Goal: Transaction & Acquisition: Purchase product/service

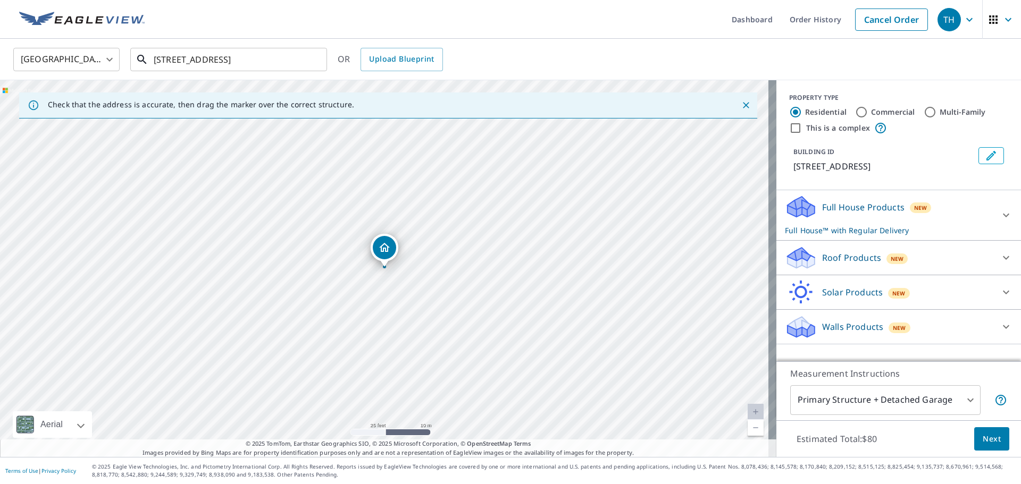
click at [242, 53] on input "[STREET_ADDRESS]" at bounding box center [230, 60] width 152 height 30
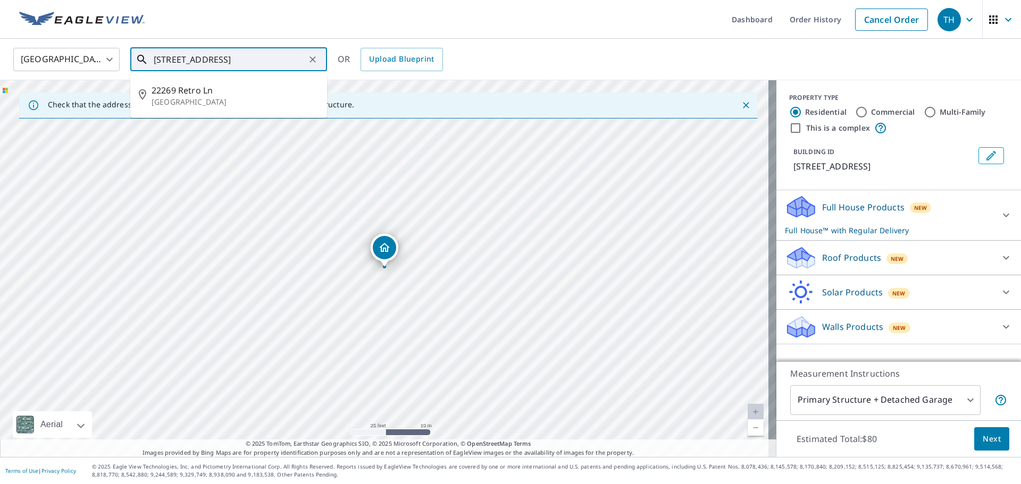
click at [242, 53] on input "[STREET_ADDRESS]" at bounding box center [230, 60] width 152 height 30
paste input "[STREET_ADDRESS]"
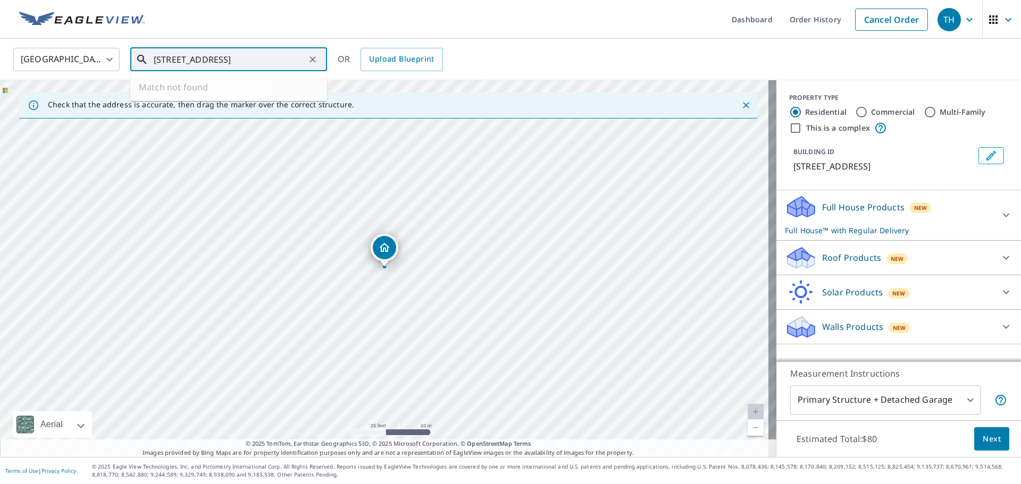
click at [206, 58] on input "[STREET_ADDRESS]" at bounding box center [230, 60] width 152 height 30
paste input "text"
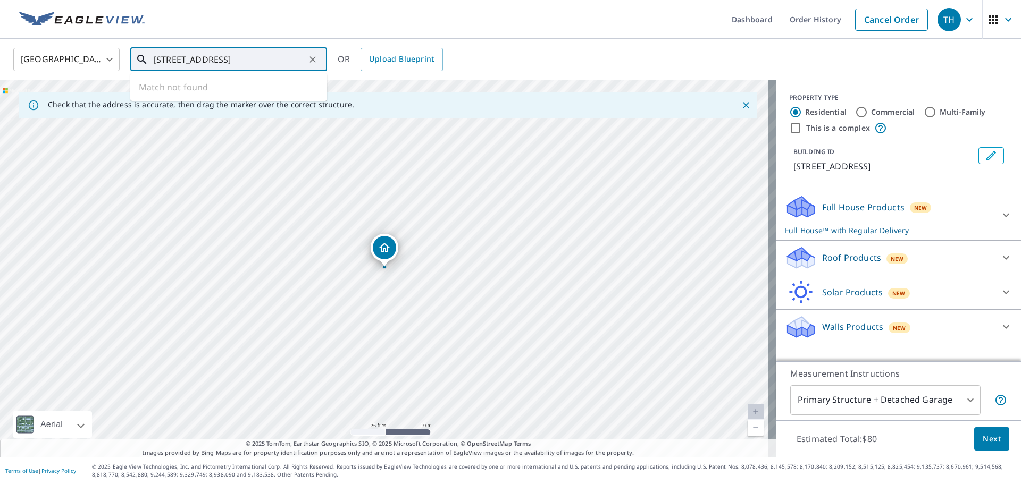
drag, startPoint x: 207, startPoint y: 60, endPoint x: 319, endPoint y: 60, distance: 112.2
click at [319, 60] on div "[STREET_ADDRESS] ​" at bounding box center [228, 59] width 197 height 23
click at [238, 58] on input "[STREET_ADDRESS]" at bounding box center [230, 60] width 152 height 30
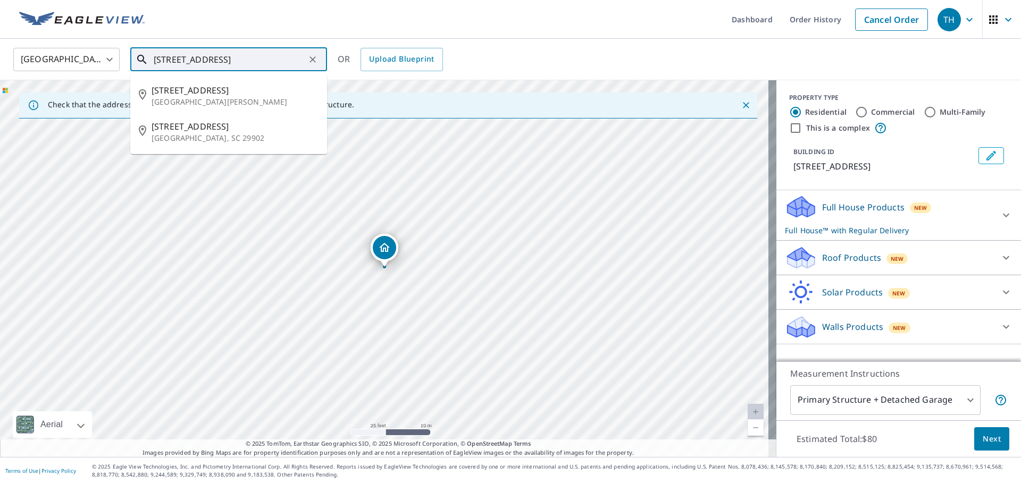
click at [266, 61] on input "[STREET_ADDRESS]" at bounding box center [230, 60] width 152 height 30
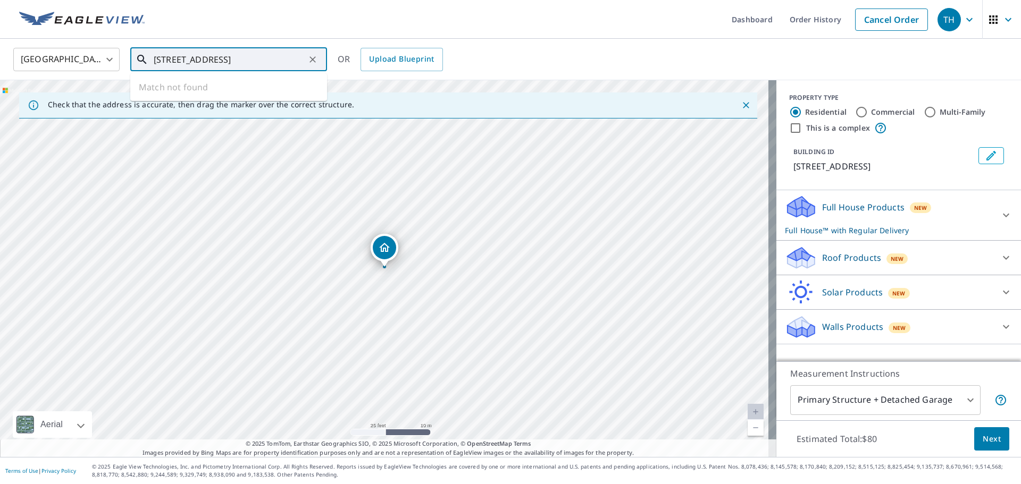
click at [183, 58] on input "[STREET_ADDRESS]" at bounding box center [230, 60] width 152 height 30
drag, startPoint x: 268, startPoint y: 54, endPoint x: 395, endPoint y: 63, distance: 126.9
click at [395, 63] on div "[GEOGRAPHIC_DATA] [GEOGRAPHIC_DATA] ​ [STREET_ADDRESS] ​ Match not found OR Upl…" at bounding box center [506, 59] width 1003 height 25
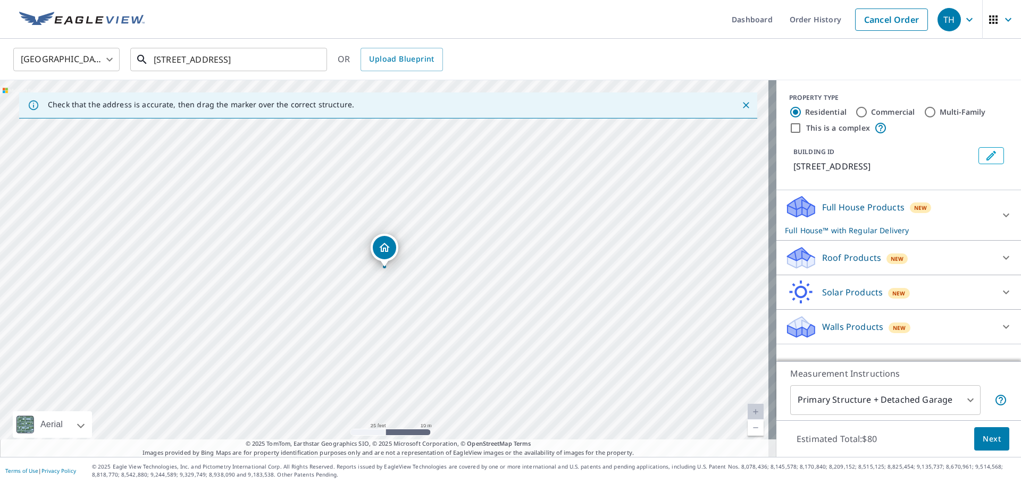
click at [192, 56] on input "[STREET_ADDRESS]" at bounding box center [230, 60] width 152 height 30
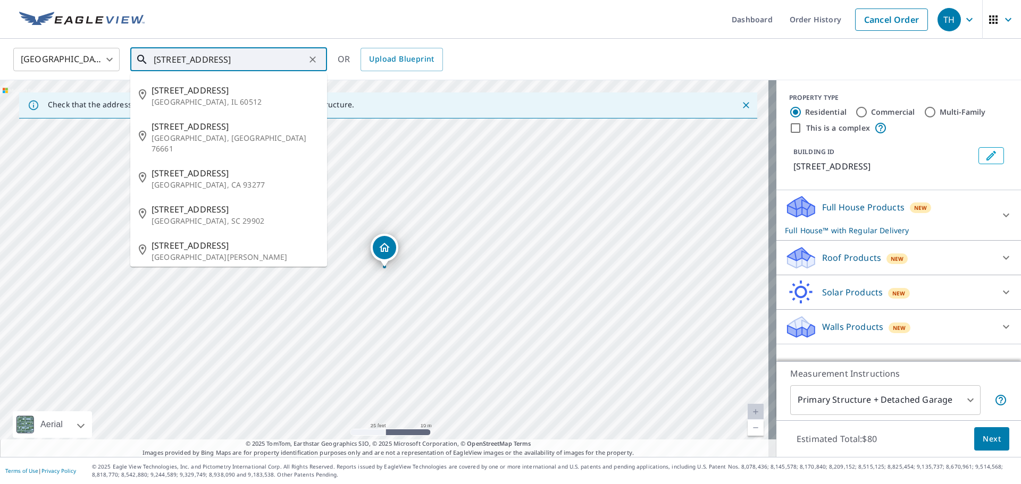
click at [196, 58] on input "[STREET_ADDRESS]" at bounding box center [230, 60] width 152 height 30
click at [294, 61] on input "[STREET_ADDRESS]" at bounding box center [230, 60] width 152 height 30
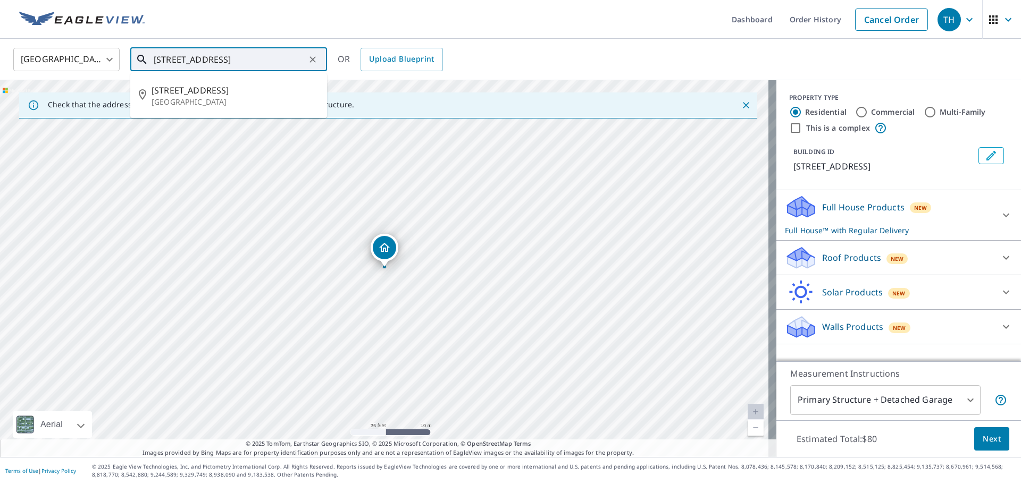
scroll to position [0, 9]
click at [347, 26] on ul "Dashboard Order History Cancel Order" at bounding box center [542, 19] width 782 height 39
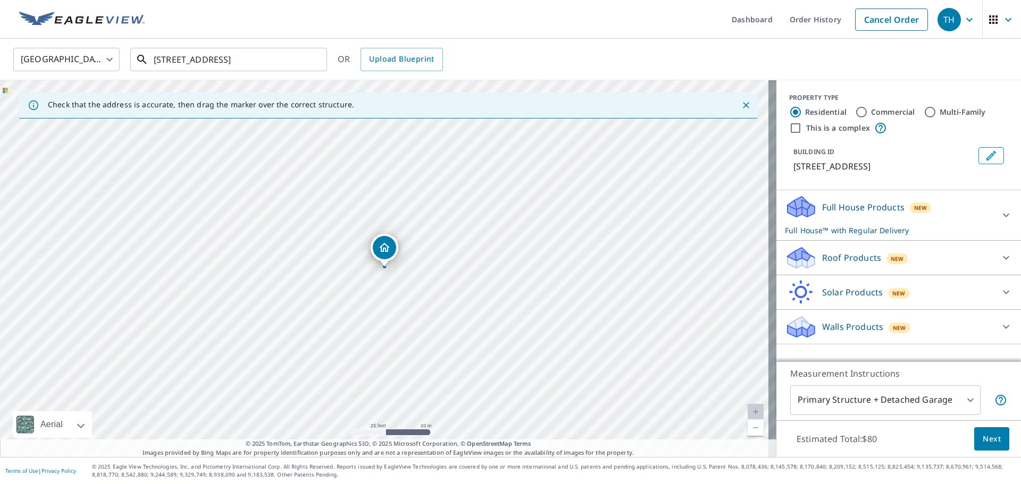
click at [241, 57] on input "[STREET_ADDRESS]" at bounding box center [230, 60] width 152 height 30
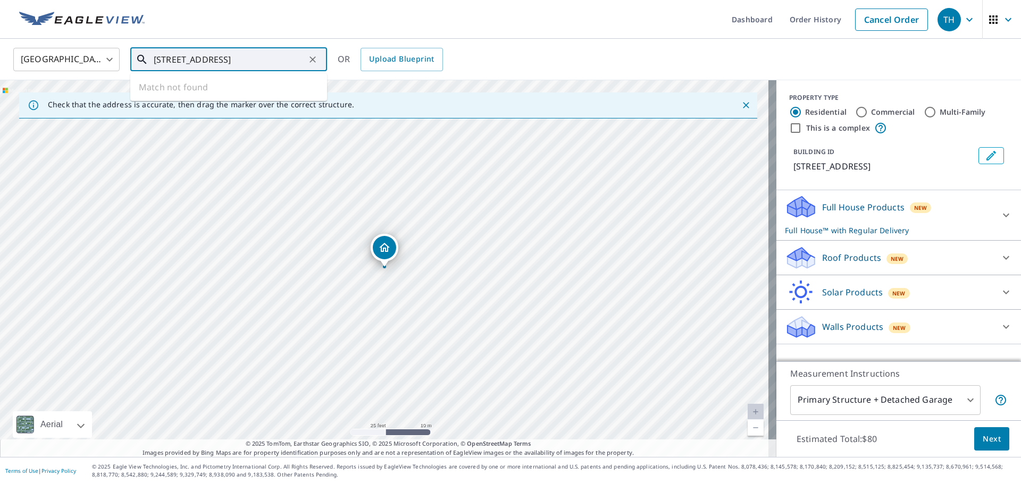
click at [241, 57] on input "[STREET_ADDRESS]" at bounding box center [230, 60] width 152 height 30
paste input "[STREET_ADDRESS][PERSON_NAME]"
click at [203, 82] on li "[STREET_ADDRESS][PERSON_NAME]" at bounding box center [228, 96] width 197 height 36
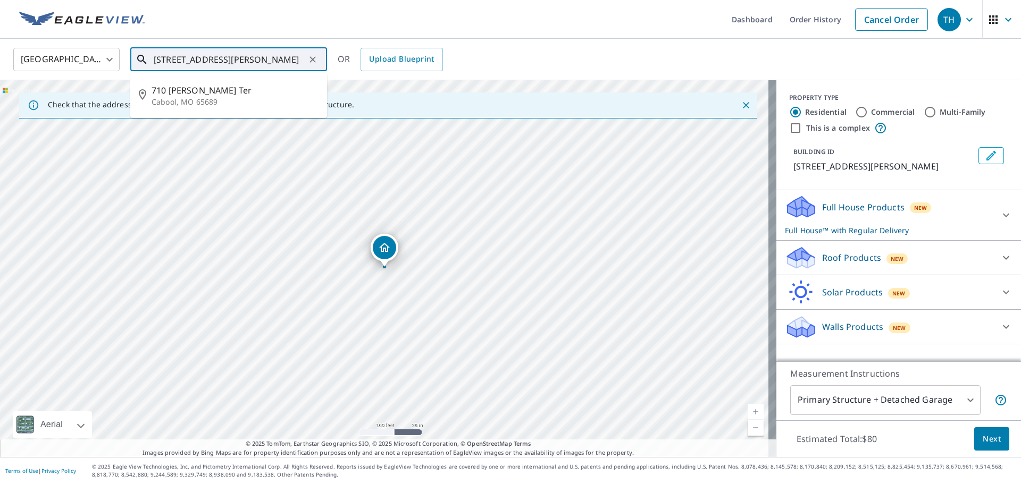
click at [240, 56] on input "[STREET_ADDRESS][PERSON_NAME]" at bounding box center [230, 60] width 152 height 30
paste input "[STREET_ADDRESS]"
click at [225, 96] on span "[STREET_ADDRESS]" at bounding box center [235, 90] width 167 height 13
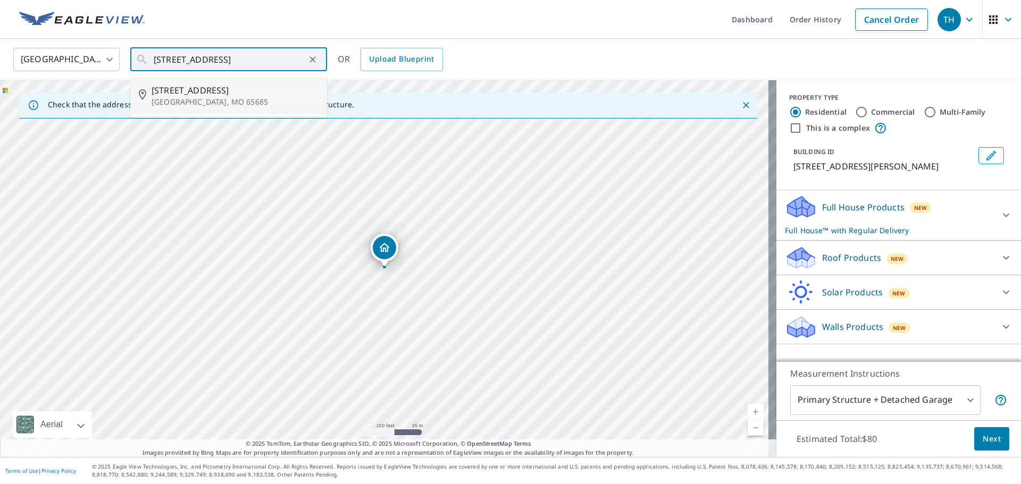
type input "[STREET_ADDRESS]"
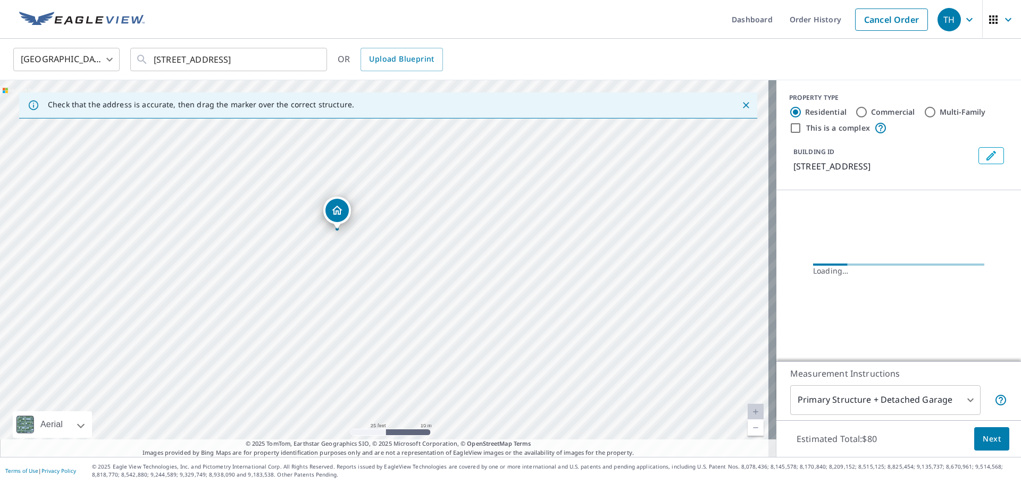
drag, startPoint x: 369, startPoint y: 207, endPoint x: 333, endPoint y: 212, distance: 35.4
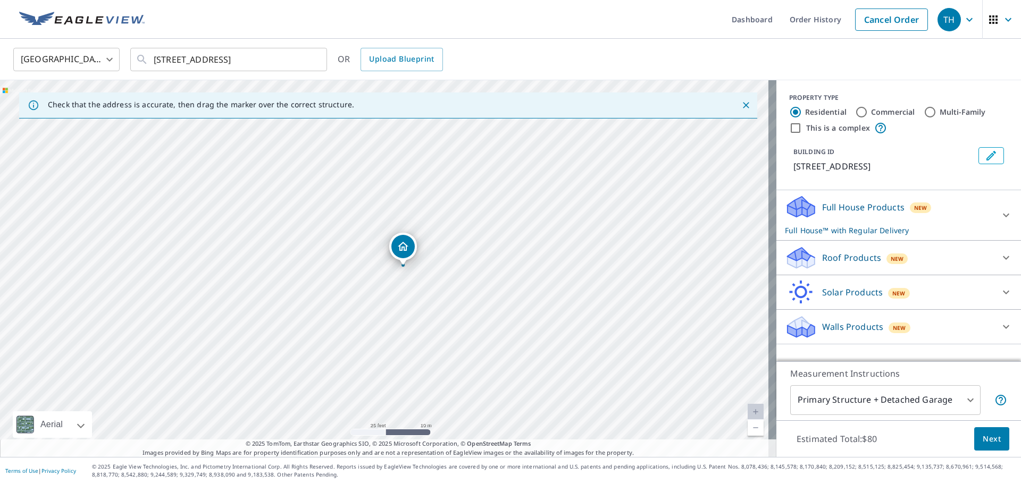
drag, startPoint x: 381, startPoint y: 247, endPoint x: 400, endPoint y: 246, distance: 18.7
click at [839, 264] on p "Roof Products" at bounding box center [851, 258] width 59 height 13
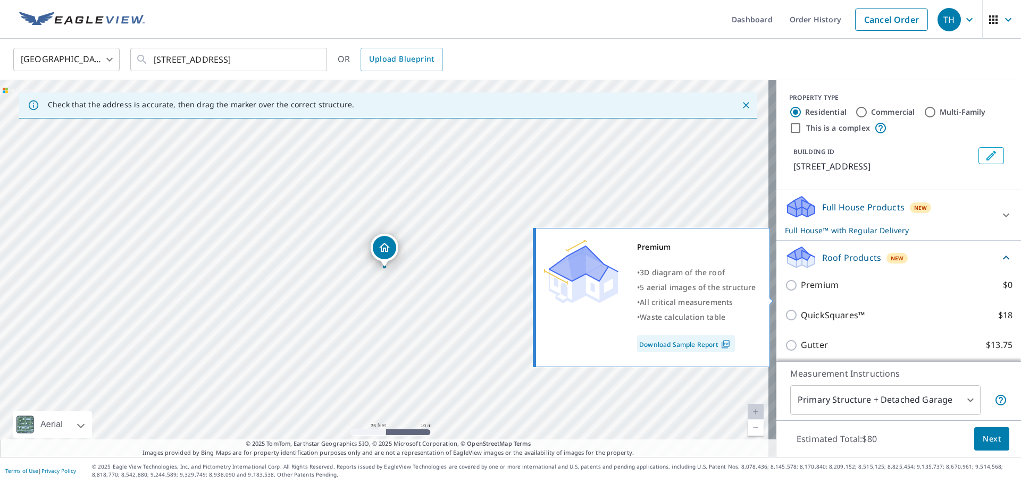
click at [808, 292] on p "Premium" at bounding box center [820, 285] width 38 height 13
click at [801, 292] on input "Premium $0" at bounding box center [793, 285] width 16 height 13
checkbox input "true"
checkbox input "false"
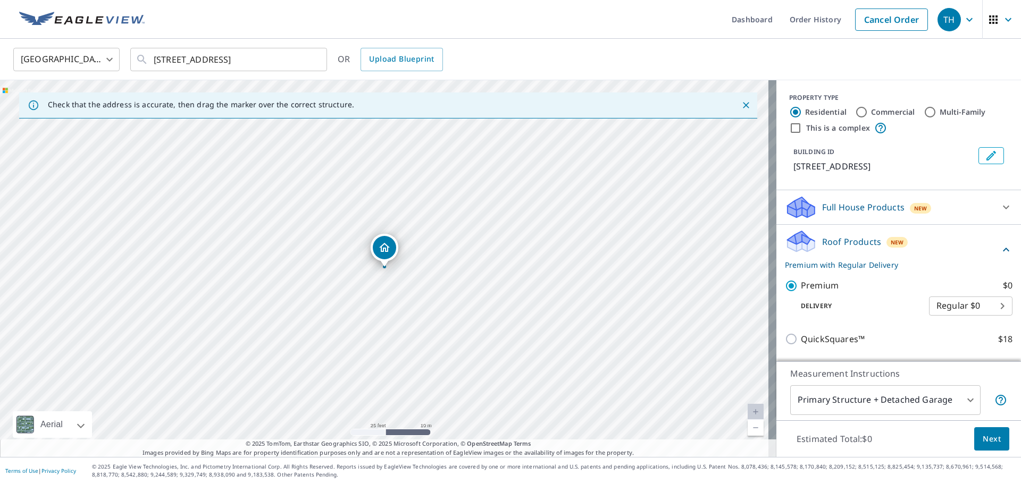
click at [882, 406] on body "TH TH Dashboard Order History Cancel Order TH [GEOGRAPHIC_DATA] [GEOGRAPHIC_DAT…" at bounding box center [510, 242] width 1021 height 484
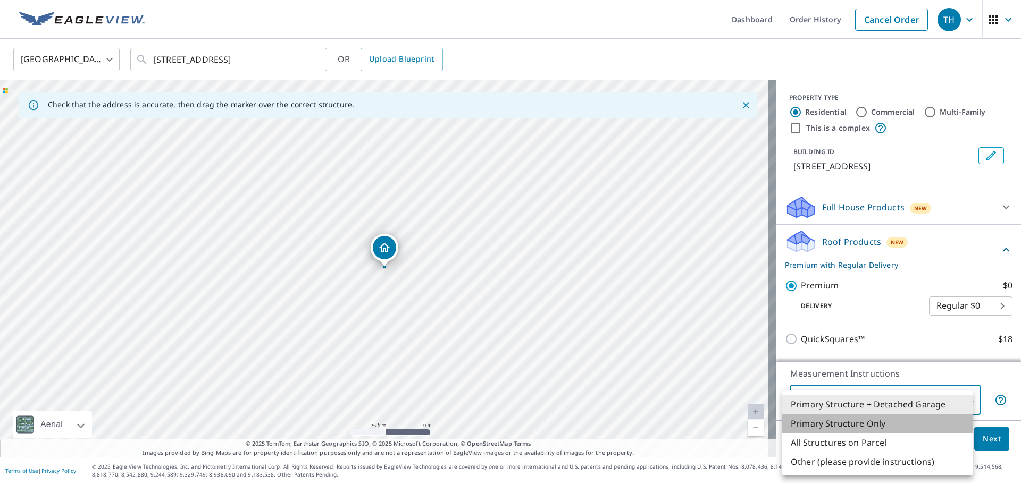
click at [851, 422] on li "Primary Structure Only" at bounding box center [877, 423] width 190 height 19
type input "2"
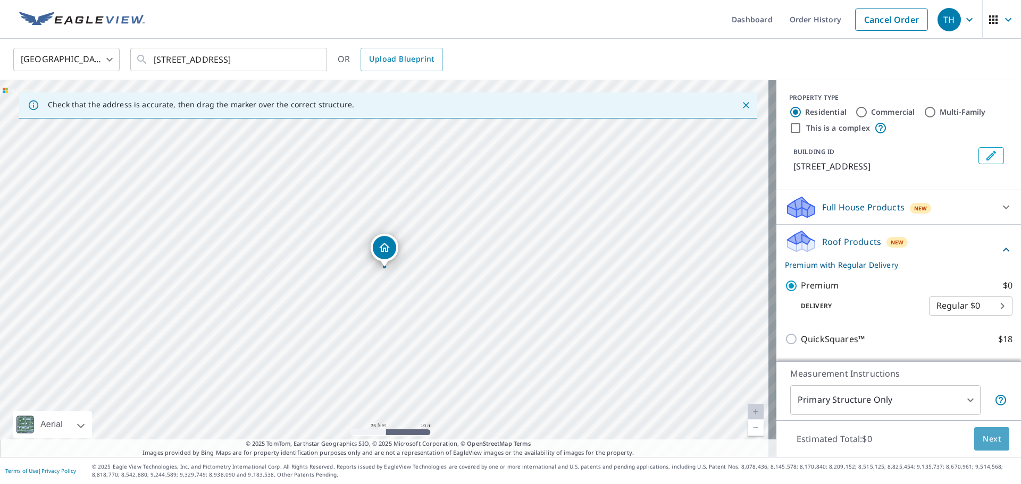
click at [983, 435] on span "Next" at bounding box center [992, 439] width 18 height 13
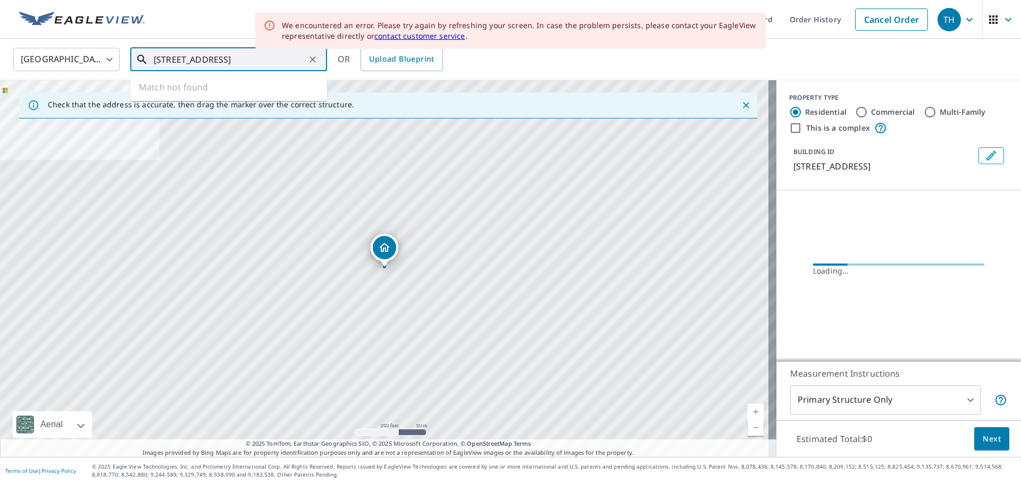
click at [196, 62] on input "[STREET_ADDRESS]" at bounding box center [230, 60] width 152 height 30
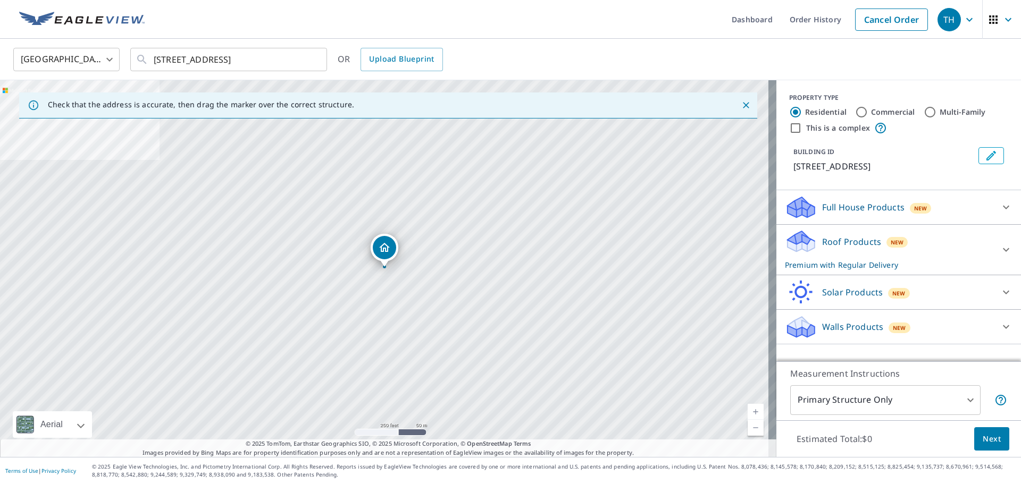
click at [864, 214] on p "Full House Products" at bounding box center [863, 207] width 82 height 13
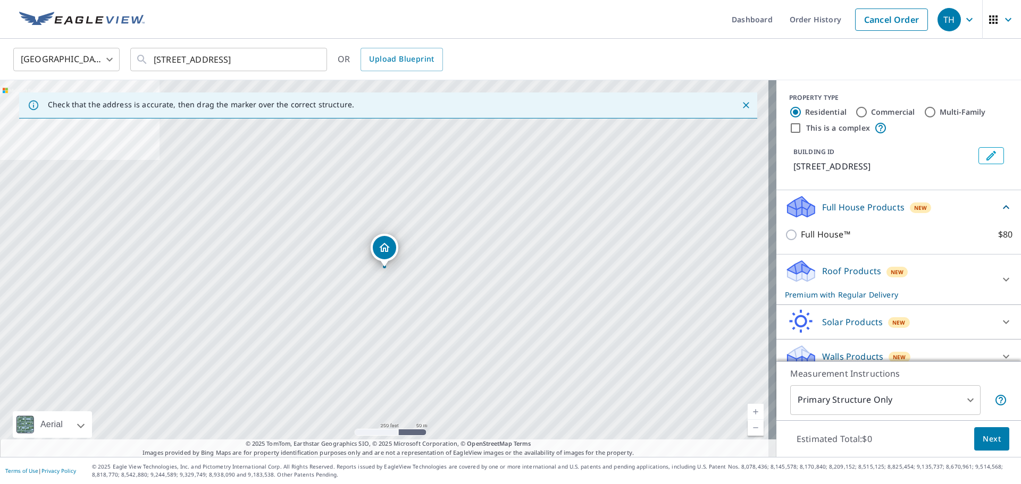
click at [838, 278] on p "Roof Products" at bounding box center [851, 271] width 59 height 13
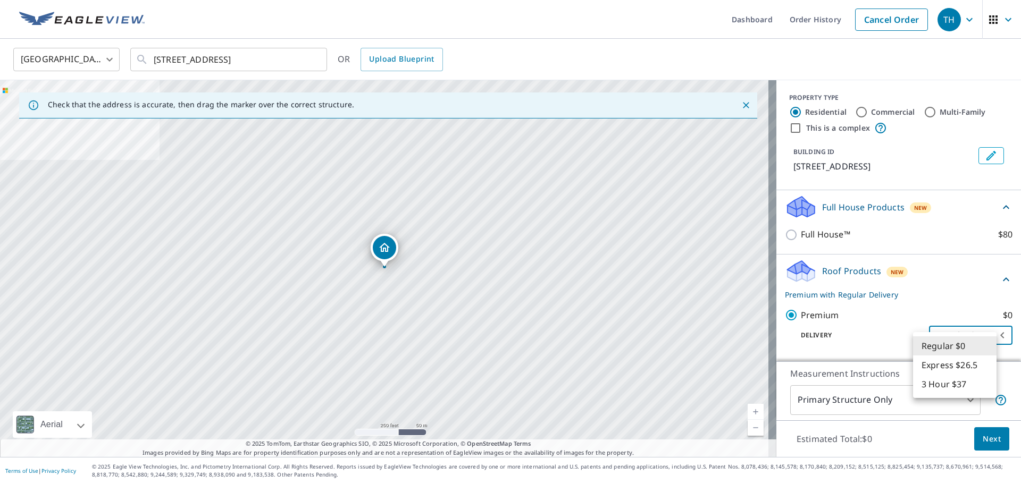
click at [961, 351] on body "TH TH Dashboard Order History Cancel Order TH [GEOGRAPHIC_DATA] [GEOGRAPHIC_DAT…" at bounding box center [510, 242] width 1021 height 484
click at [949, 361] on li "Express $26.5" at bounding box center [954, 365] width 83 height 19
type input "4"
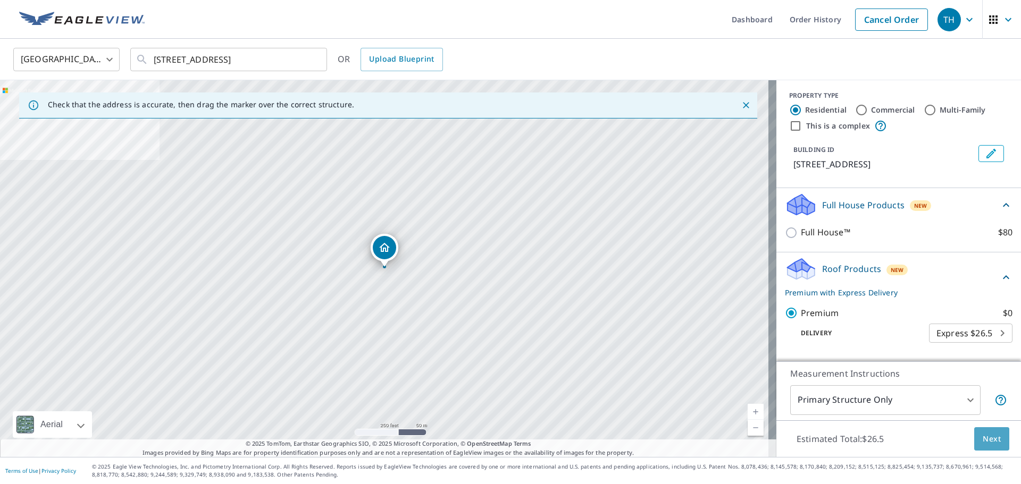
click at [987, 446] on button "Next" at bounding box center [991, 440] width 35 height 24
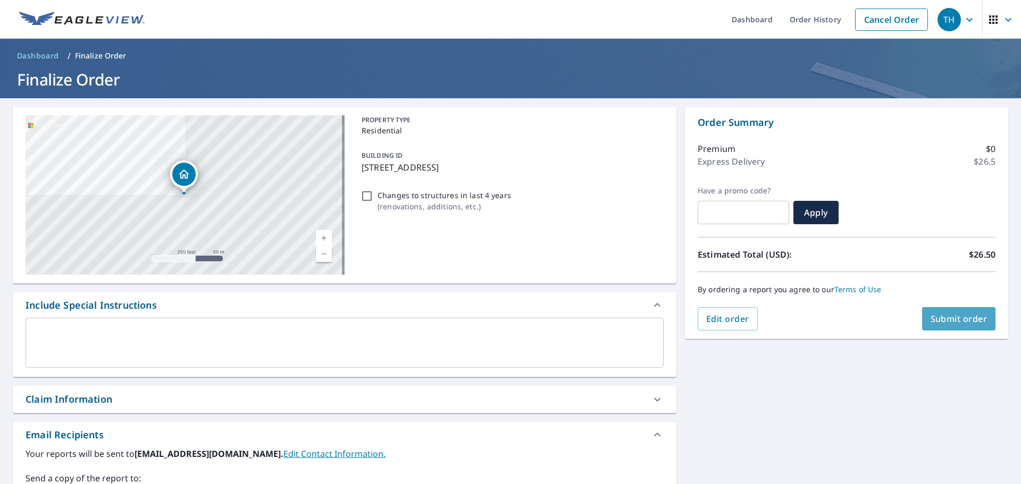
click at [943, 319] on span "Submit order" at bounding box center [959, 319] width 57 height 12
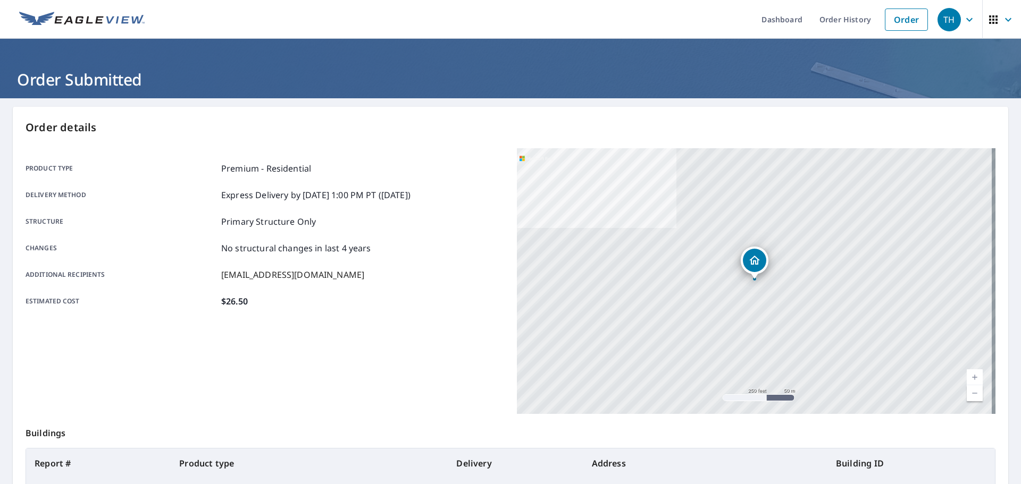
click at [857, 15] on link "Order History" at bounding box center [845, 19] width 69 height 39
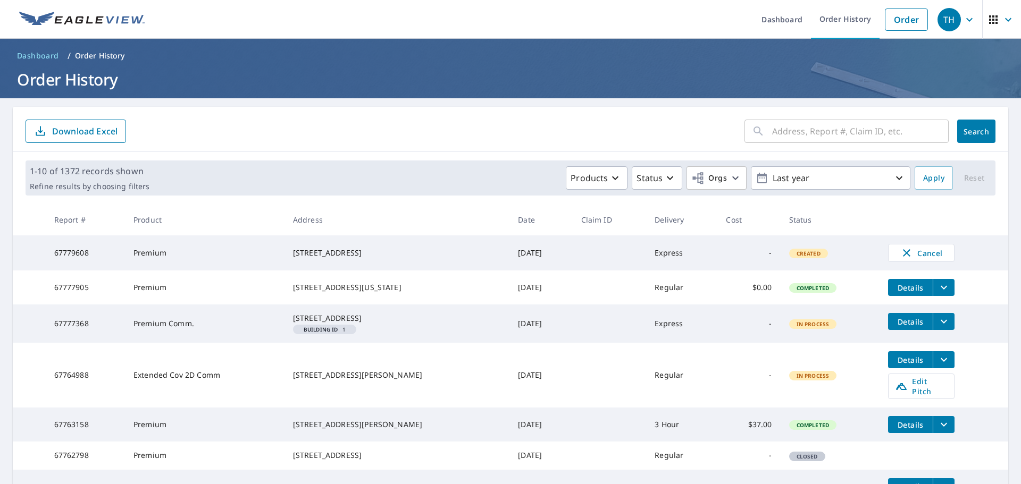
click at [885, 20] on link "Order" at bounding box center [906, 20] width 43 height 22
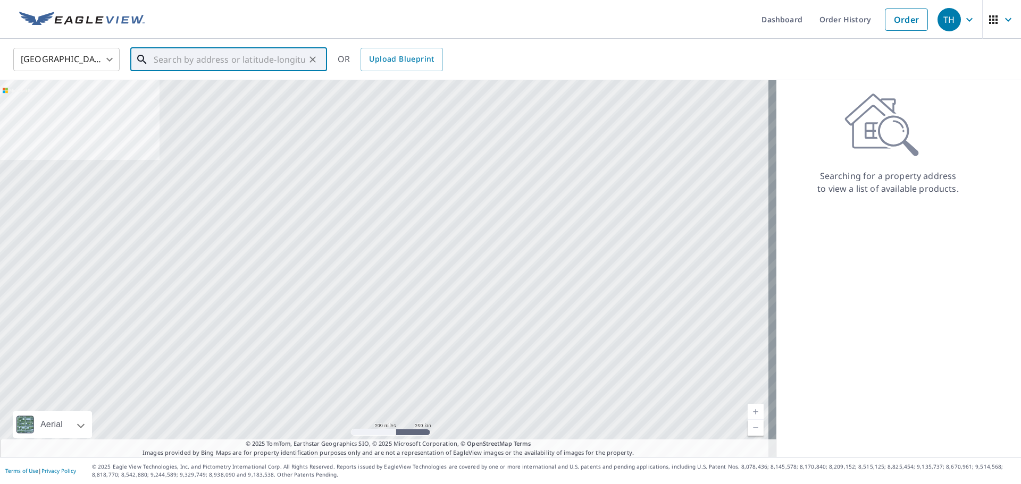
click at [266, 61] on input "text" at bounding box center [230, 60] width 152 height 30
paste input "[STREET_ADDRESS][PERSON_NAME]"
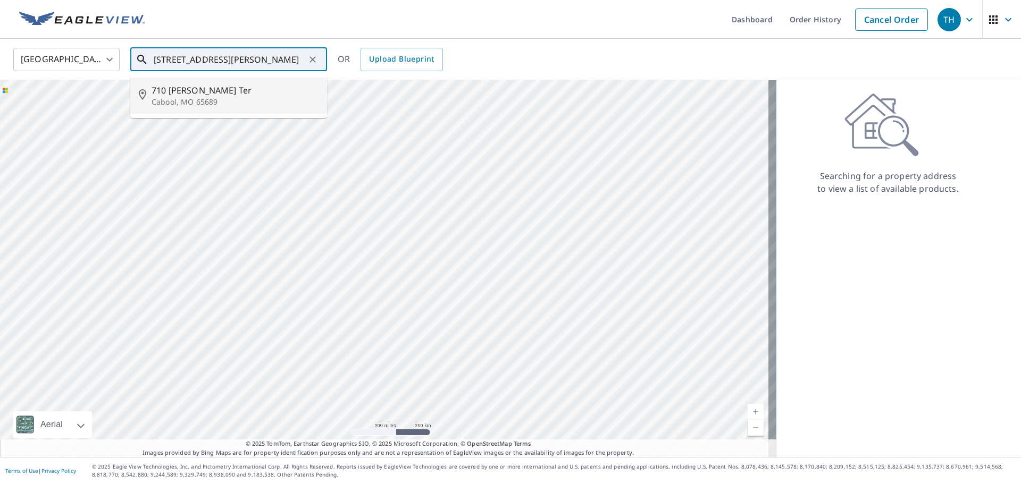
click at [216, 101] on p "Cabool, MO 65689" at bounding box center [235, 102] width 167 height 11
type input "[STREET_ADDRESS][PERSON_NAME]"
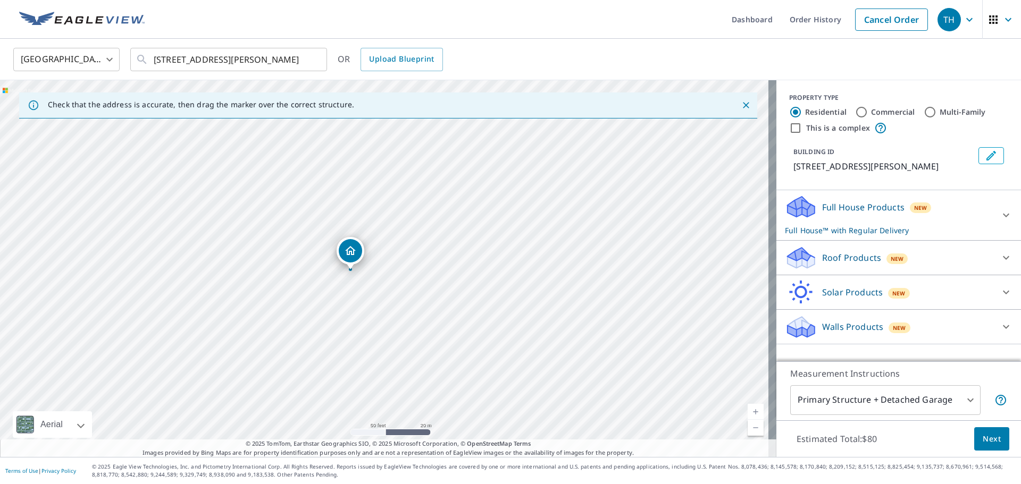
drag, startPoint x: 587, startPoint y: 257, endPoint x: 347, endPoint y: 247, distance: 240.1
click at [868, 257] on p "Roof Products" at bounding box center [851, 258] width 59 height 13
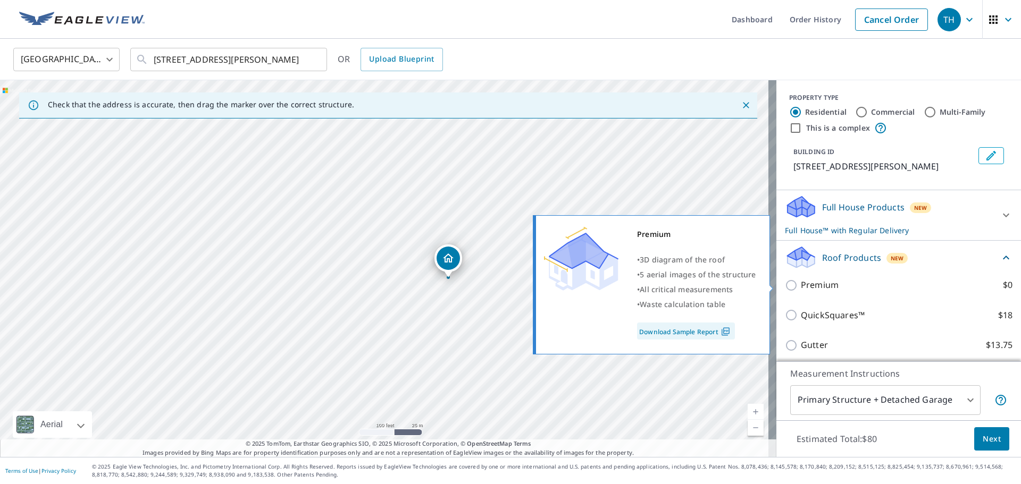
click at [820, 281] on p "Premium" at bounding box center [820, 285] width 38 height 13
click at [801, 281] on input "Premium $0" at bounding box center [793, 285] width 16 height 13
checkbox input "true"
checkbox input "false"
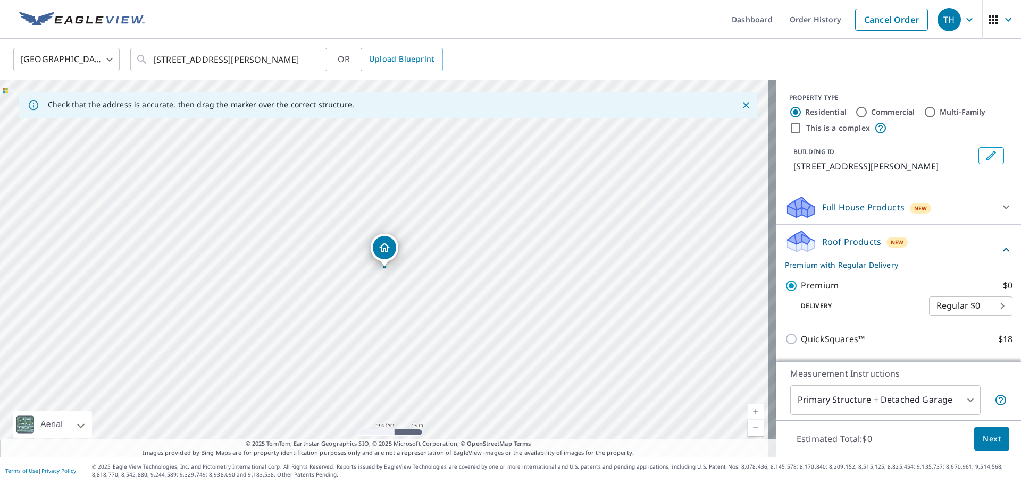
click at [858, 407] on body "TH TH Dashboard Order History Cancel Order TH [GEOGRAPHIC_DATA] [GEOGRAPHIC_DAT…" at bounding box center [510, 242] width 1021 height 484
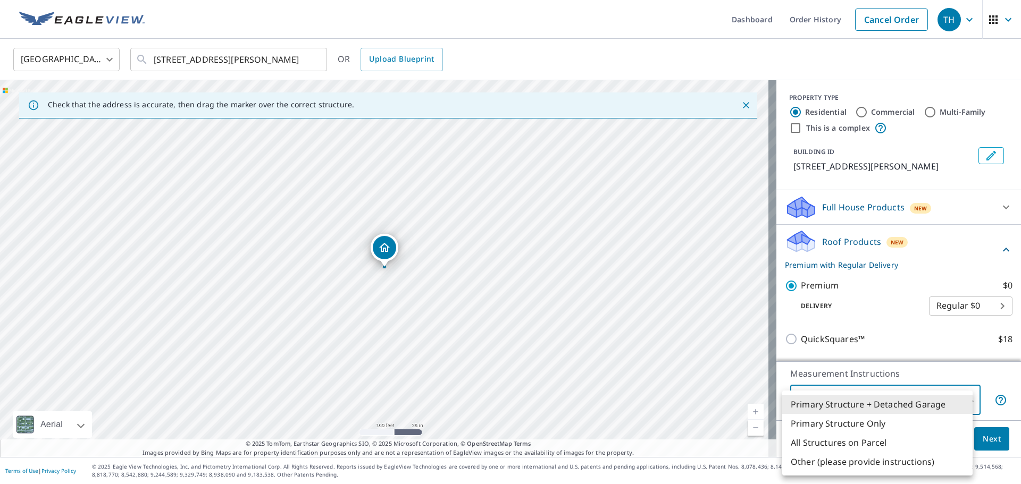
click at [828, 429] on li "Primary Structure Only" at bounding box center [877, 423] width 190 height 19
type input "2"
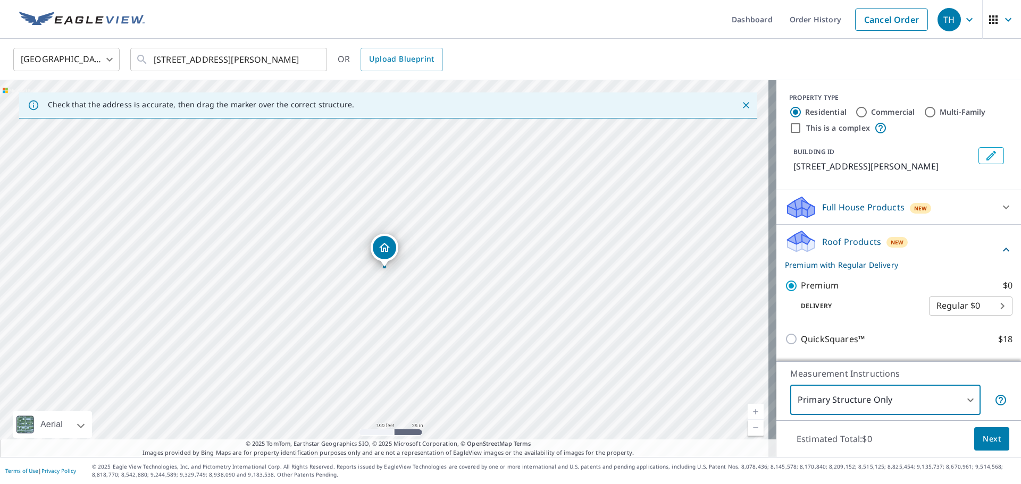
click at [983, 434] on span "Next" at bounding box center [992, 439] width 18 height 13
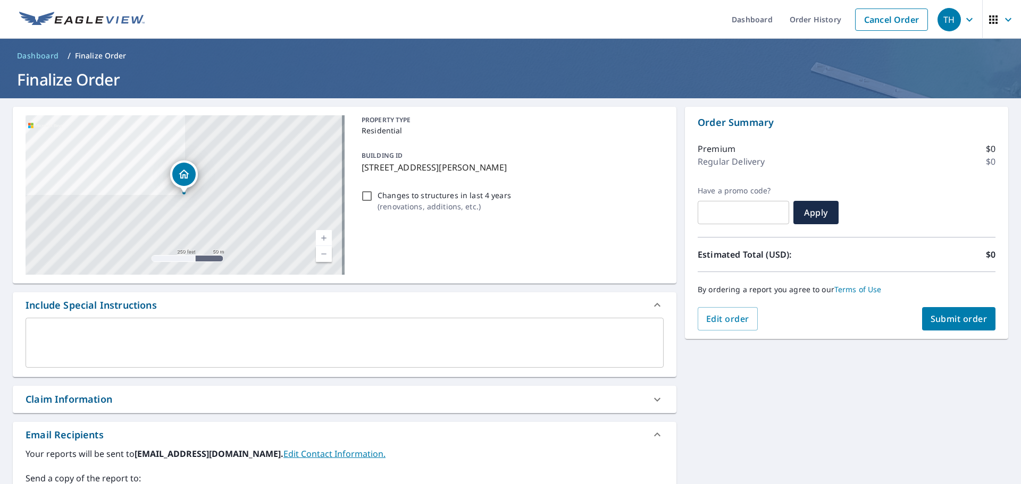
click at [84, 350] on textarea at bounding box center [344, 343] width 623 height 30
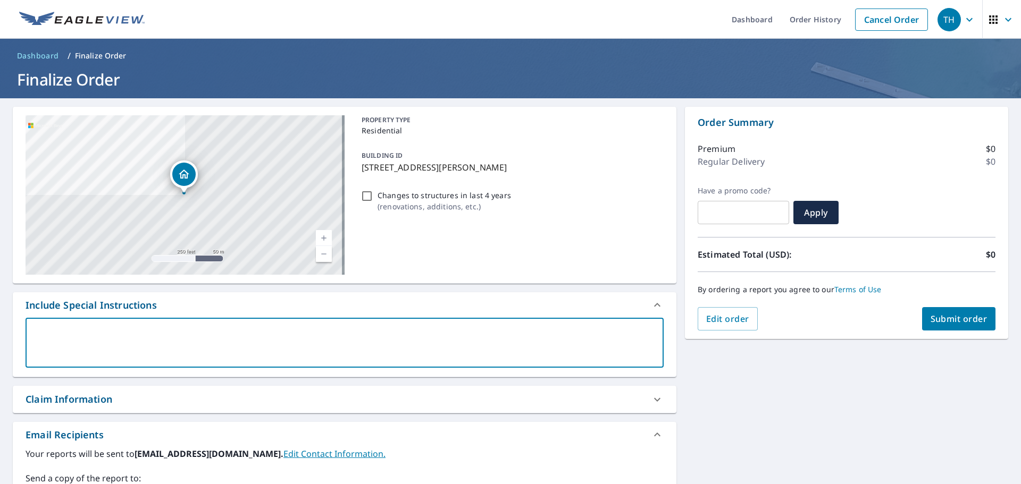
type textarea "s"
type textarea "x"
type textarea "st"
type textarea "x"
type textarea "str"
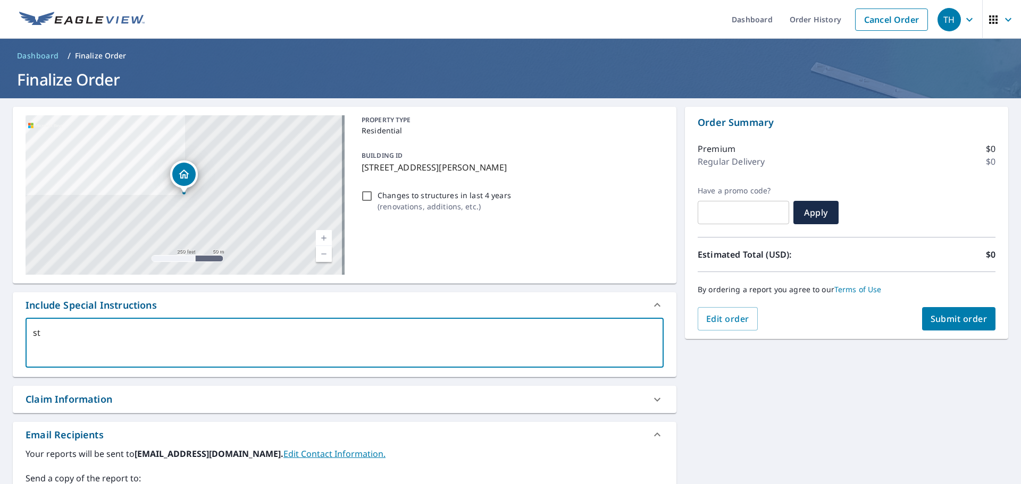
type textarea "x"
type textarea "stru"
type textarea "x"
type textarea "struc"
type textarea "x"
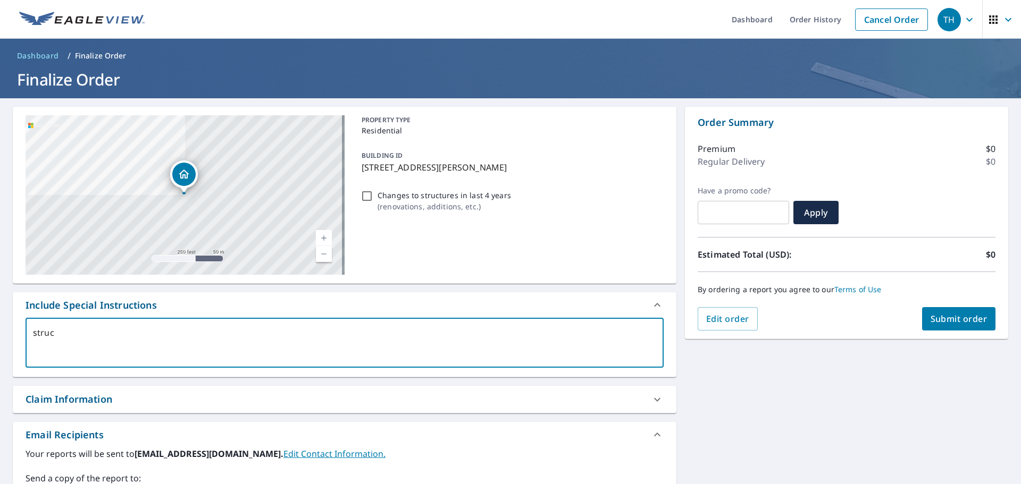
type textarea "struct"
type textarea "x"
type textarea "structu"
type textarea "x"
type textarea "structur"
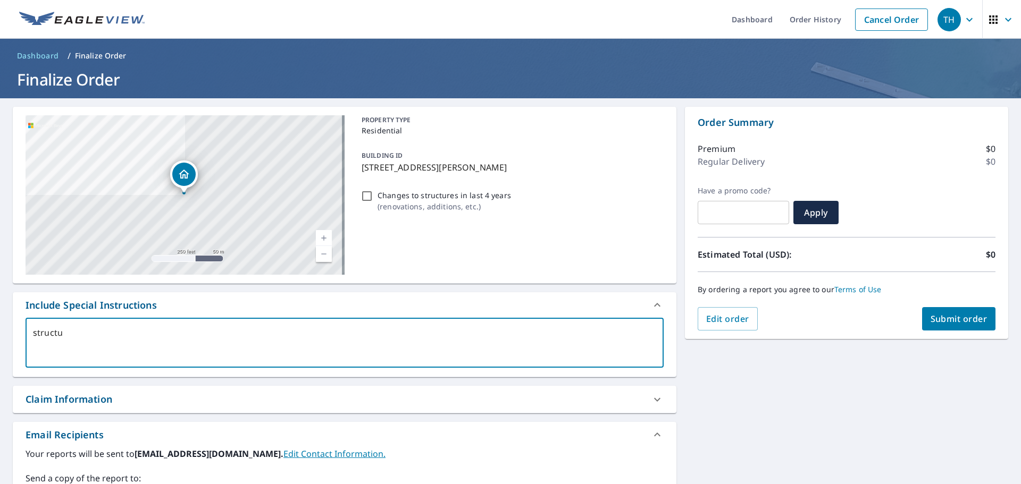
type textarea "x"
type textarea "structure"
type textarea "x"
type textarea "structure"
type textarea "x"
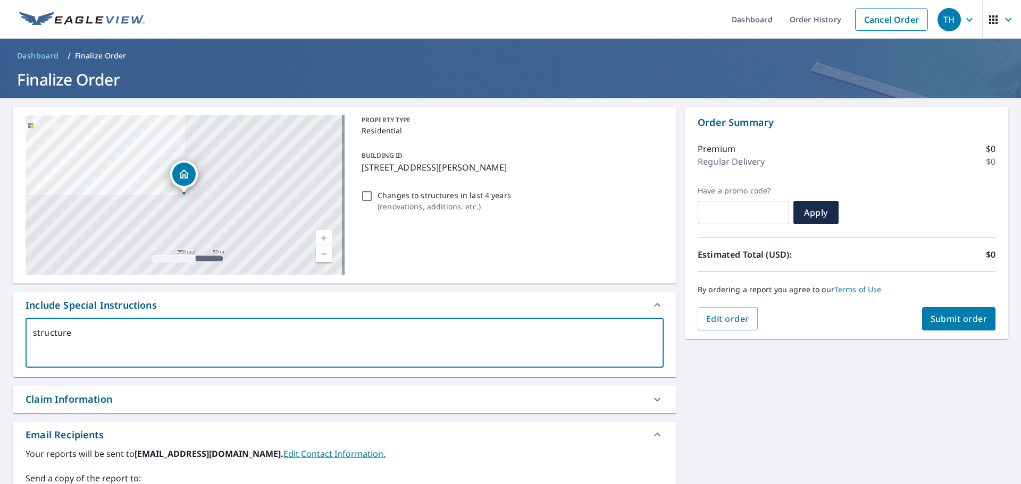
type textarea "structure w"
type textarea "x"
type textarea "structure wh"
type textarea "x"
type textarea "structure whe"
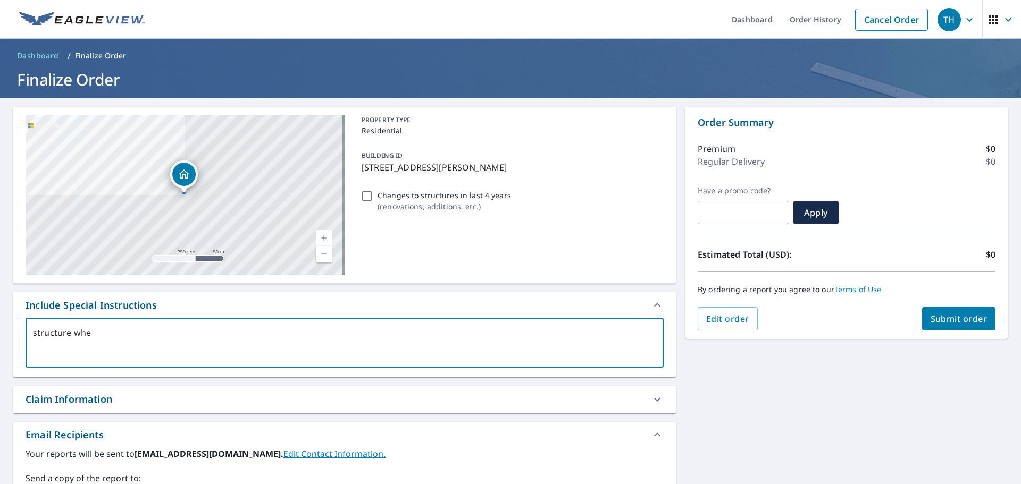
type textarea "x"
type textarea "structure wher"
type textarea "x"
type textarea "structure wher"
type textarea "x"
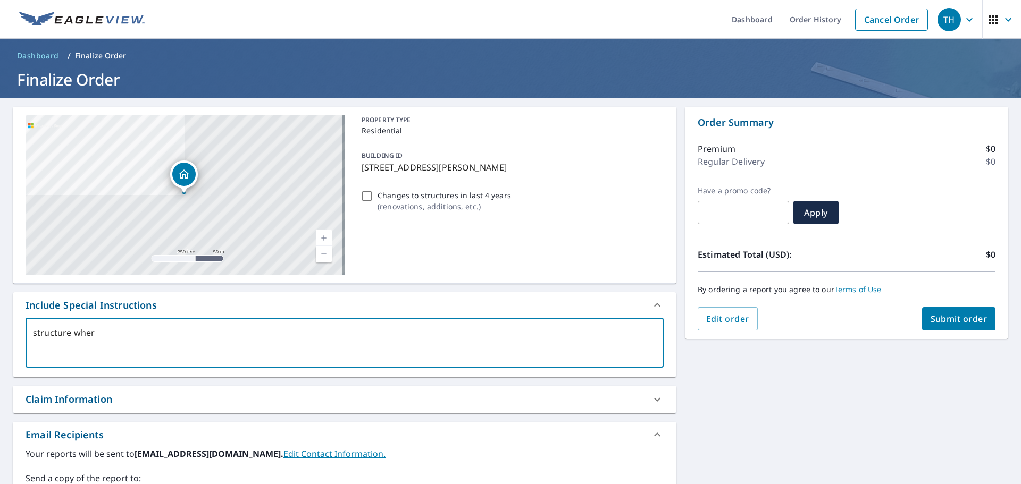
type textarea "structure wher p"
type textarea "x"
type textarea "structure wher pi"
type textarea "x"
type textarea "structure wher pin"
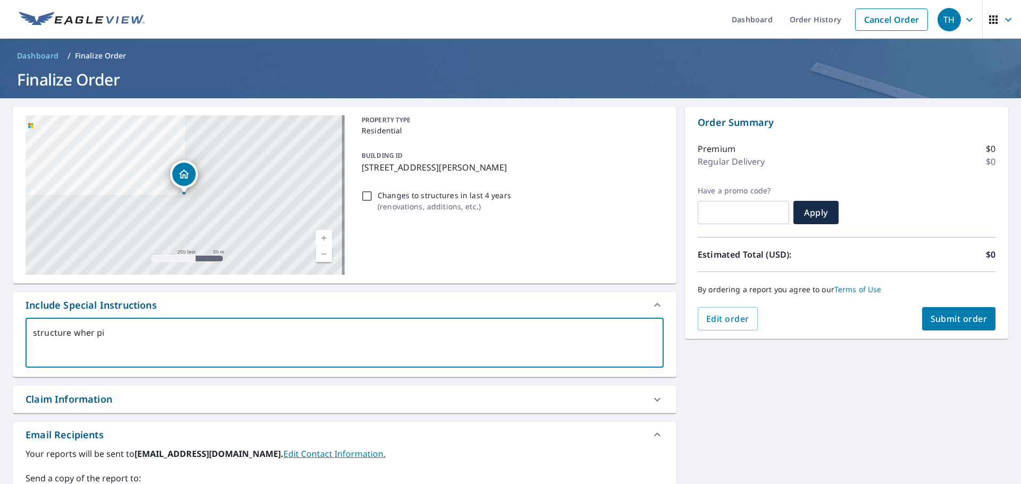
type textarea "x"
type textarea "structure wher pin"
type textarea "x"
type textarea "structure wher pin i"
type textarea "x"
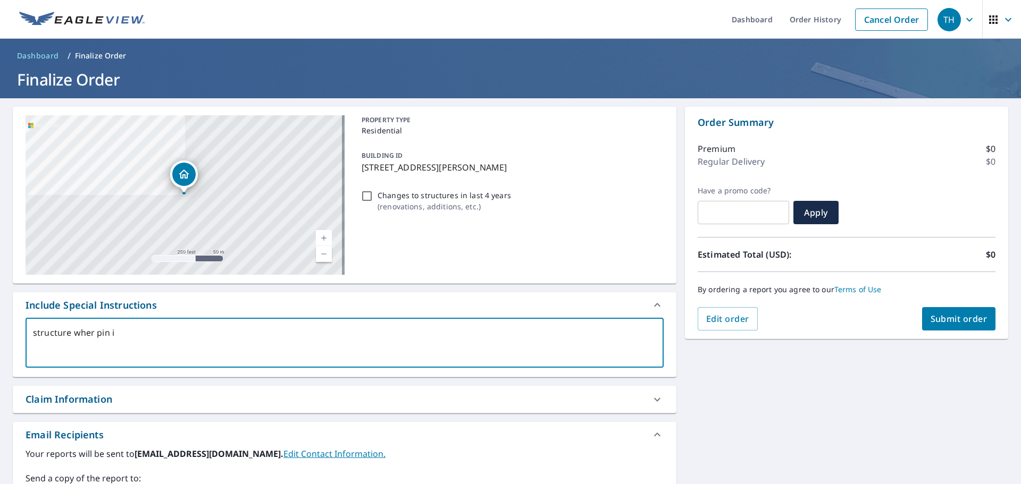
type textarea "structure wher pin is"
type textarea "x"
type textarea "structure wher pin is"
type textarea "x"
type textarea "structure wher pin is d"
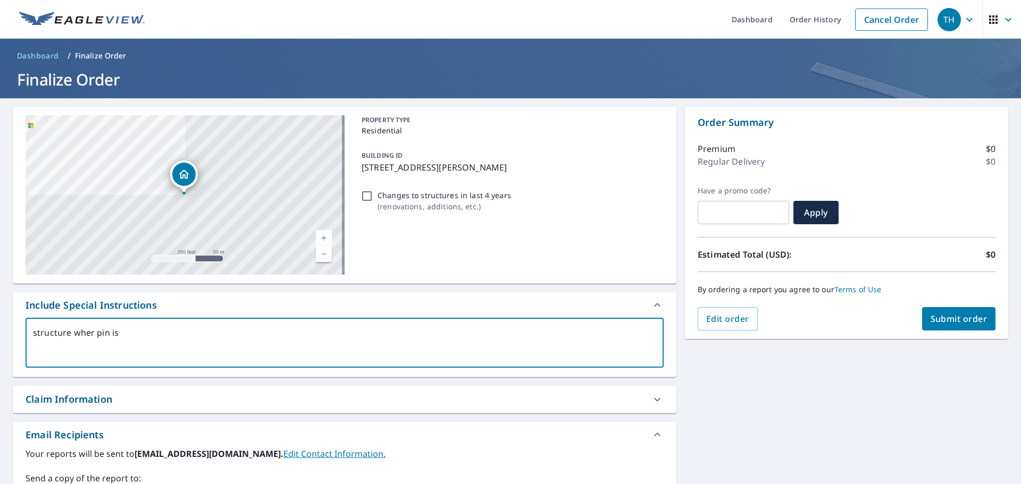
type textarea "x"
type textarea "structure wher pin is dr"
type textarea "x"
type textarea "structure wher pin is drp"
type textarea "x"
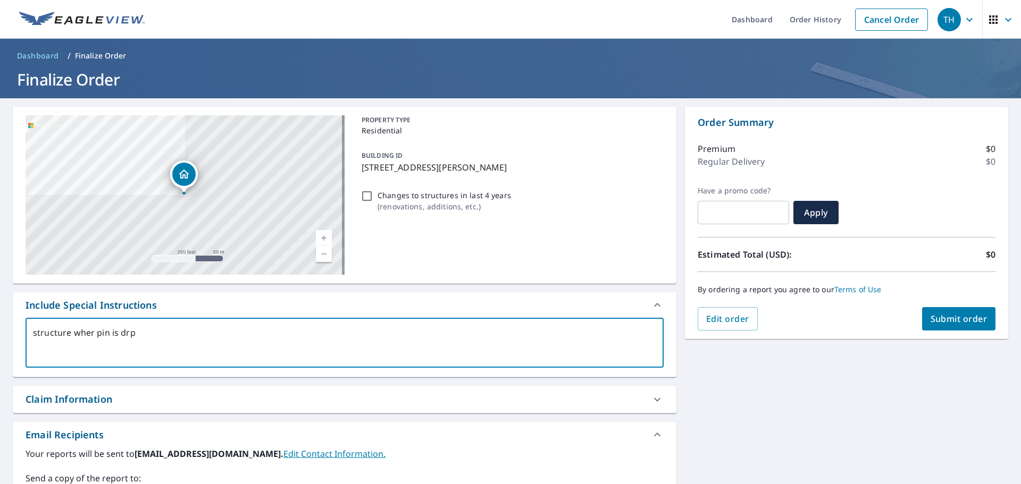
type textarea "structure wher pin is drpp"
type textarea "x"
type textarea "structure wher pin is drppe"
type textarea "x"
type textarea "structure wher pin is drpp"
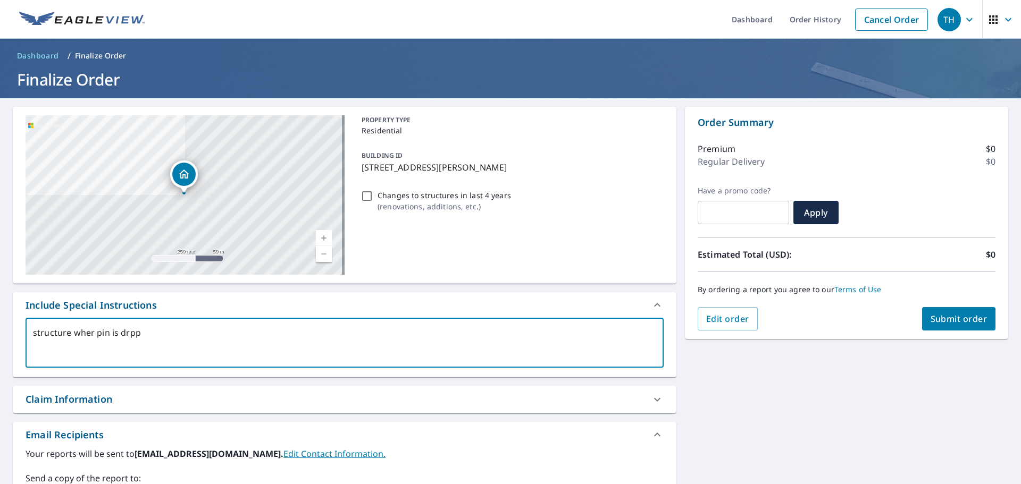
type textarea "x"
type textarea "structure wher pin is drp"
type textarea "x"
type textarea "structure wher pin is dr"
type textarea "x"
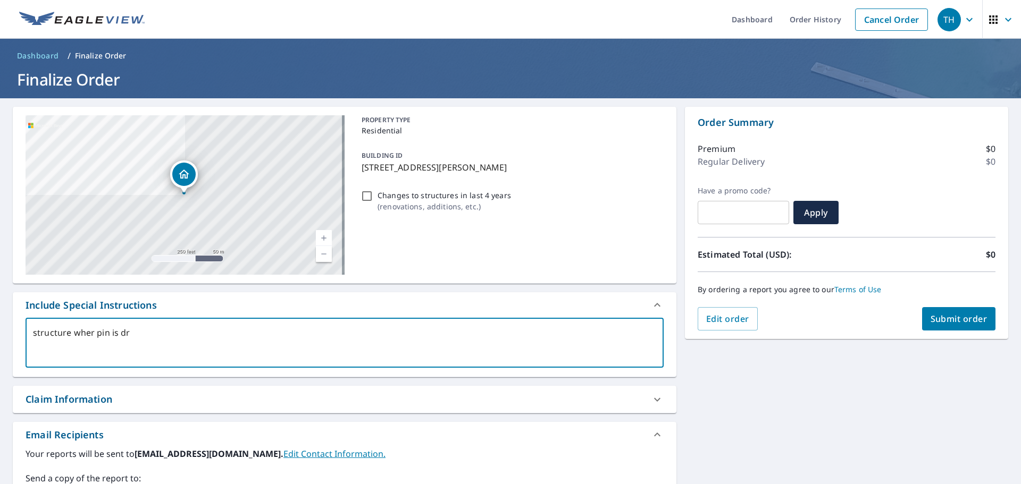
type textarea "structure wher pin is dro"
type textarea "x"
type textarea "structure wher pin is drop"
type textarea "x"
type textarea "structure wher pin is droppe"
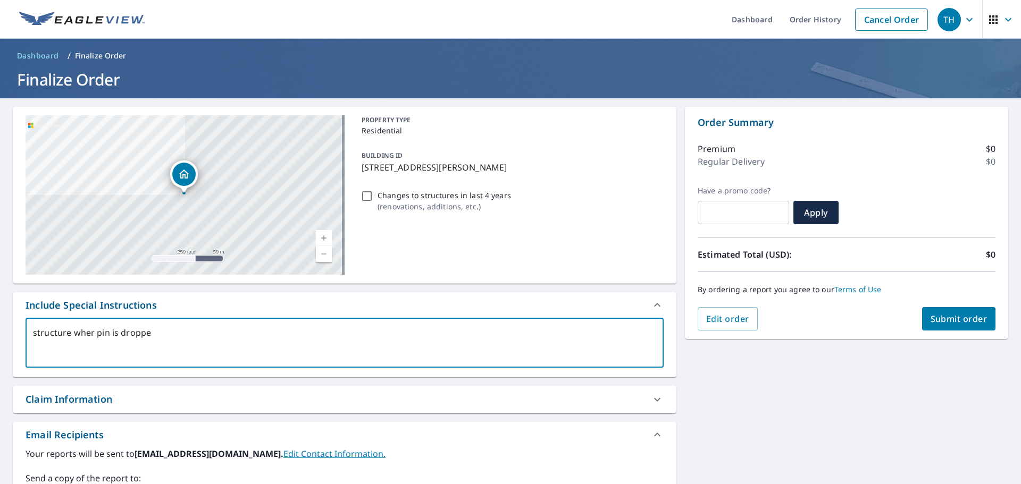
type textarea "x"
type textarea "structure wher pin is dropped"
type textarea "x"
type textarea "structure wher pin is dropped o"
type textarea "x"
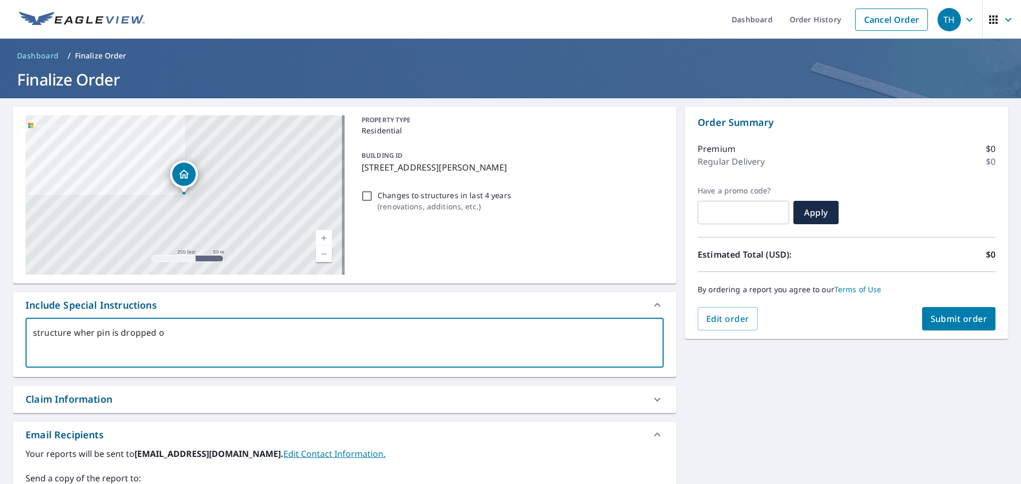
type textarea "structure wher pin is dropped on"
type textarea "x"
type textarea "structure wher pin is dropped onl"
type textarea "x"
type textarea "structure wher pin is dropped only"
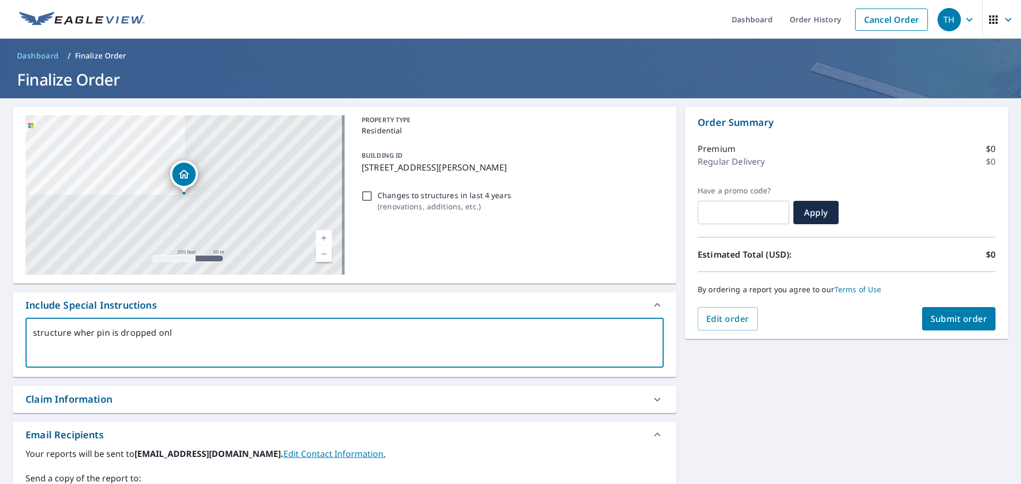
type textarea "x"
type textarea "structure wher pin is dropped only"
type textarea "x"
type textarea "structure wher pin is dropped only"
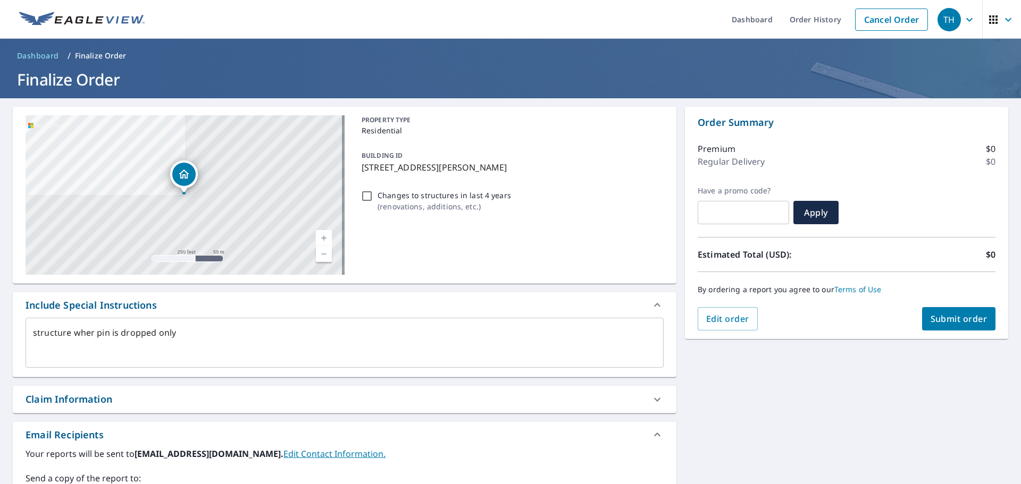
drag, startPoint x: 936, startPoint y: 300, endPoint x: 938, endPoint y: 322, distance: 21.9
click at [936, 305] on div "By ordering a report you agree to our Terms of Use" at bounding box center [847, 289] width 298 height 35
click at [938, 322] on span "Submit order" at bounding box center [959, 319] width 57 height 12
type textarea "x"
